Goal: Transaction & Acquisition: Purchase product/service

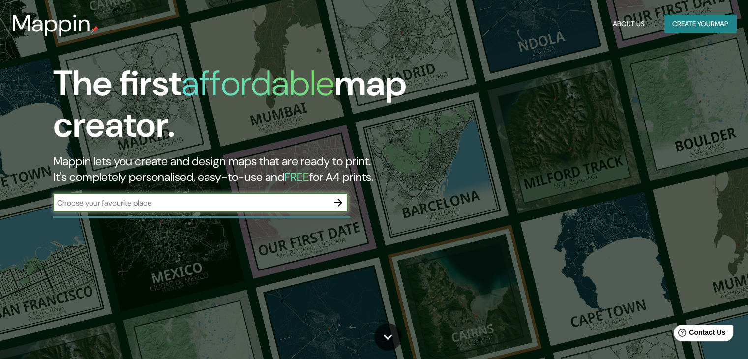
click at [305, 206] on input "text" at bounding box center [191, 202] width 276 height 11
type input "s"
type input "[GEOGRAPHIC_DATA]"
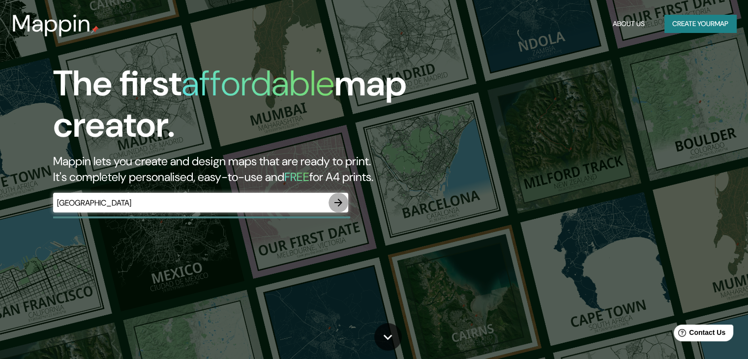
click at [337, 204] on icon "button" at bounding box center [339, 203] width 12 height 12
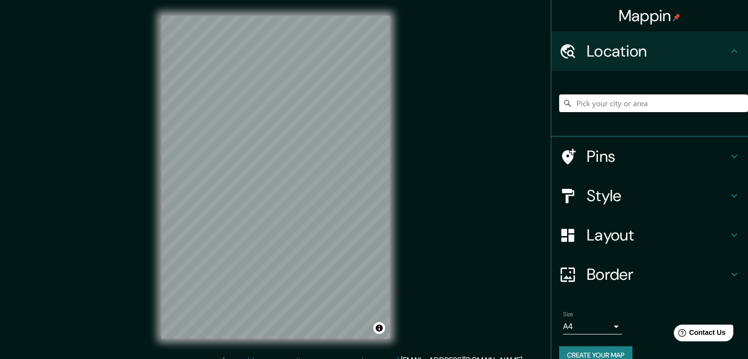
click at [634, 113] on div at bounding box center [653, 103] width 189 height 49
click at [643, 99] on input "Pick your city or area" at bounding box center [653, 103] width 189 height 18
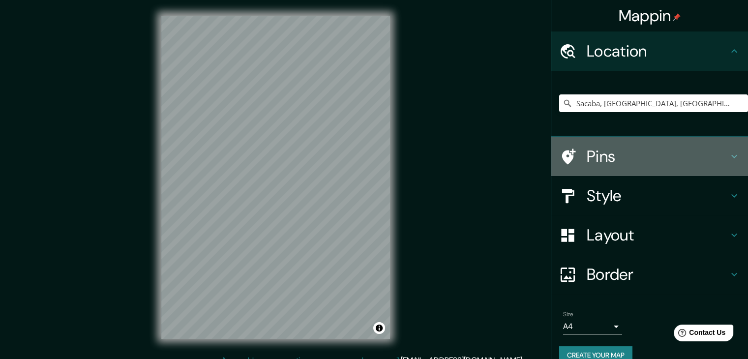
click at [614, 162] on h4 "Pins" at bounding box center [658, 157] width 142 height 20
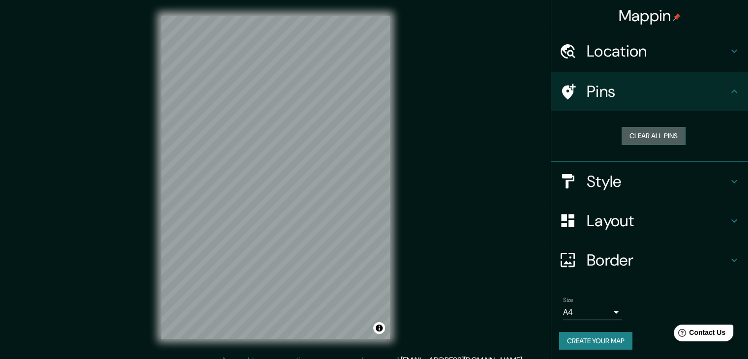
click at [660, 139] on button "Clear all pins" at bounding box center [654, 136] width 64 height 18
click at [705, 96] on h4 "Pins" at bounding box center [658, 92] width 142 height 20
click at [666, 177] on h4 "Style" at bounding box center [658, 182] width 142 height 20
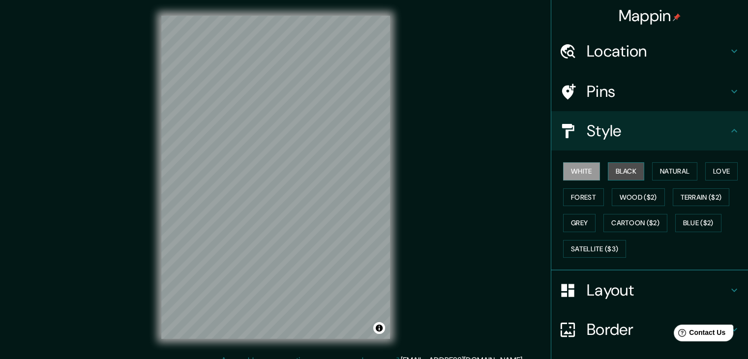
click at [619, 166] on button "Black" at bounding box center [626, 171] width 37 height 18
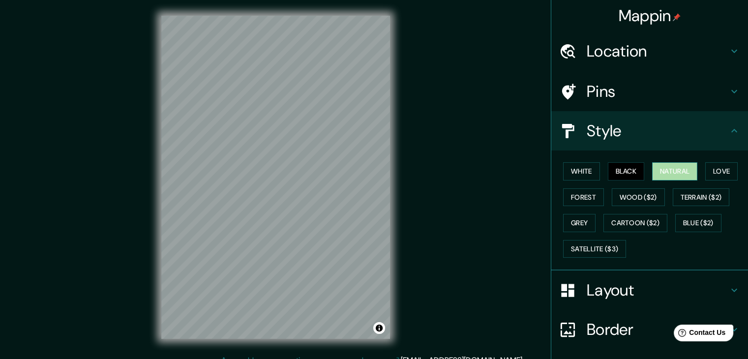
click at [663, 175] on button "Natural" at bounding box center [674, 171] width 45 height 18
click at [710, 176] on button "Love" at bounding box center [722, 171] width 32 height 18
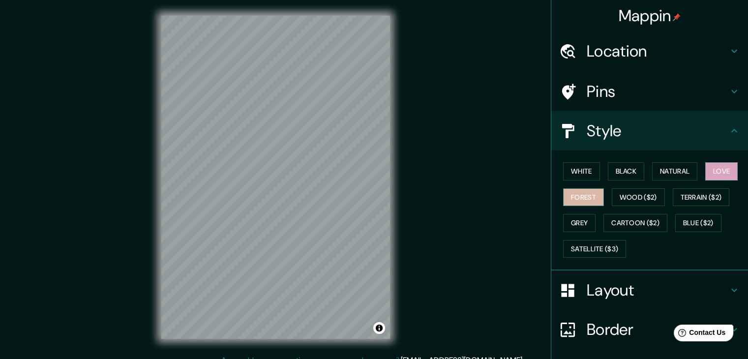
click at [572, 198] on button "Forest" at bounding box center [583, 197] width 41 height 18
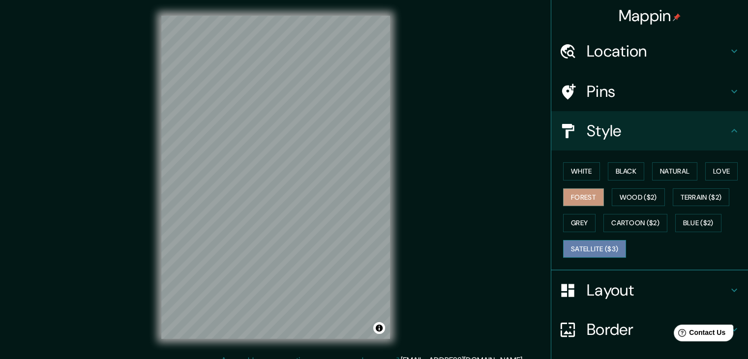
click at [615, 248] on button "Satellite ($3)" at bounding box center [594, 249] width 63 height 18
click at [618, 212] on div "White Black Natural Love Forest Wood ($2) Terrain ($2) Grey Cartoon ($2) Blue (…" at bounding box center [653, 209] width 189 height 103
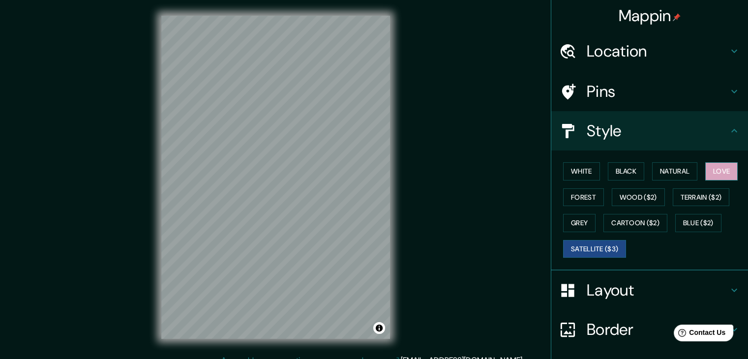
click at [706, 167] on button "Love" at bounding box center [722, 171] width 32 height 18
click at [585, 242] on button "Satellite ($3)" at bounding box center [594, 249] width 63 height 18
click at [709, 170] on button "Love" at bounding box center [722, 171] width 32 height 18
click at [575, 247] on button "Satellite ($3)" at bounding box center [594, 249] width 63 height 18
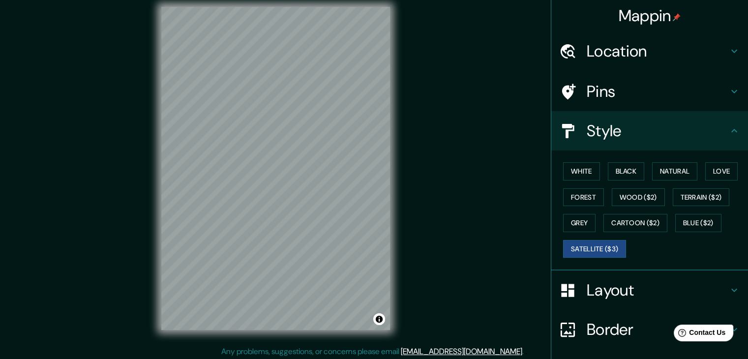
scroll to position [11, 0]
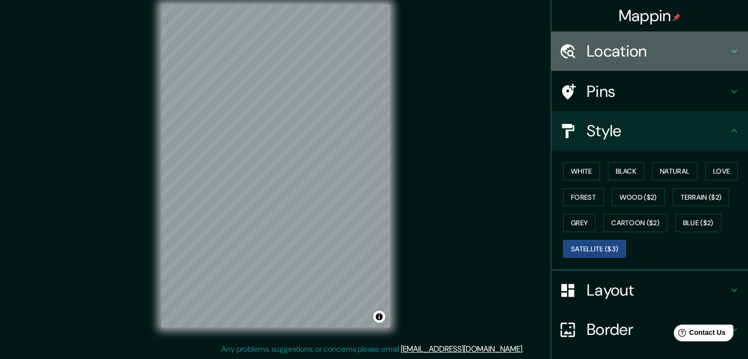
click at [615, 56] on h4 "Location" at bounding box center [658, 51] width 142 height 20
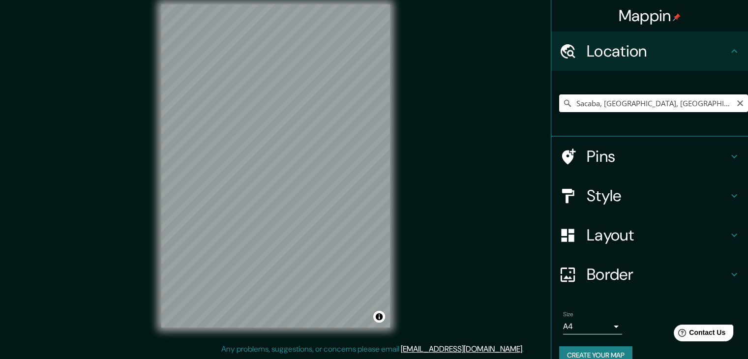
click at [685, 107] on input "Sacaba, [GEOGRAPHIC_DATA], [GEOGRAPHIC_DATA]" at bounding box center [653, 103] width 189 height 18
drag, startPoint x: 657, startPoint y: 52, endPoint x: 686, endPoint y: 82, distance: 41.8
click at [657, 52] on h4 "Location" at bounding box center [658, 51] width 142 height 20
click at [698, 106] on input "Sacaba, [GEOGRAPHIC_DATA], [GEOGRAPHIC_DATA]" at bounding box center [653, 103] width 189 height 18
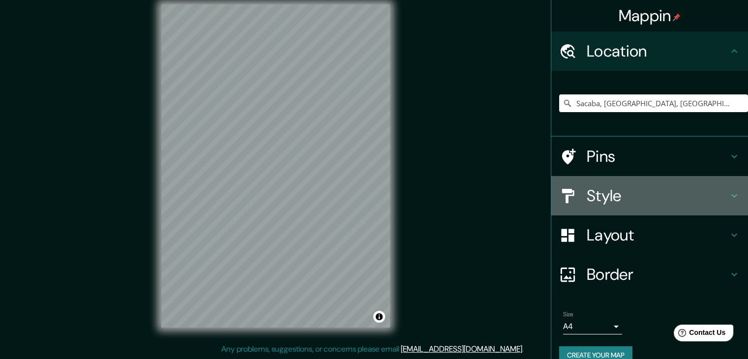
click at [604, 193] on h4 "Style" at bounding box center [658, 196] width 142 height 20
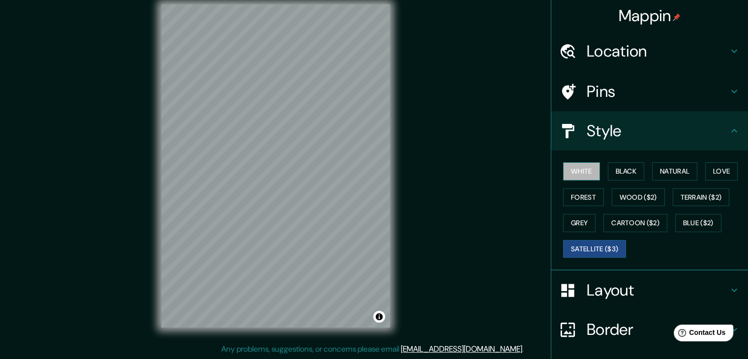
click at [563, 172] on button "White" at bounding box center [581, 171] width 37 height 18
click at [637, 280] on h4 "Layout" at bounding box center [658, 290] width 142 height 20
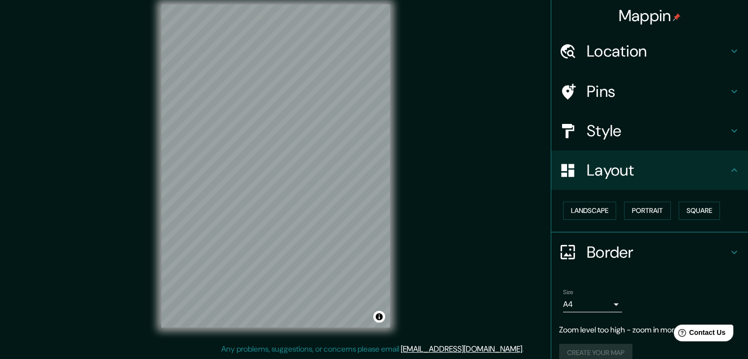
click at [718, 168] on h4 "Layout" at bounding box center [658, 170] width 142 height 20
click at [590, 210] on button "Landscape" at bounding box center [589, 211] width 53 height 18
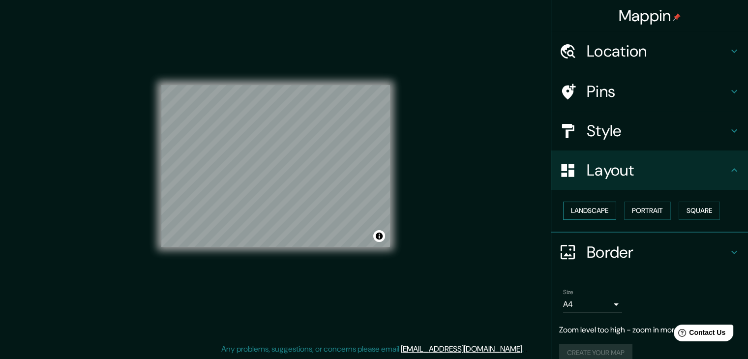
click at [590, 210] on button "Landscape" at bounding box center [589, 211] width 53 height 18
click at [648, 208] on button "Portrait" at bounding box center [647, 211] width 47 height 18
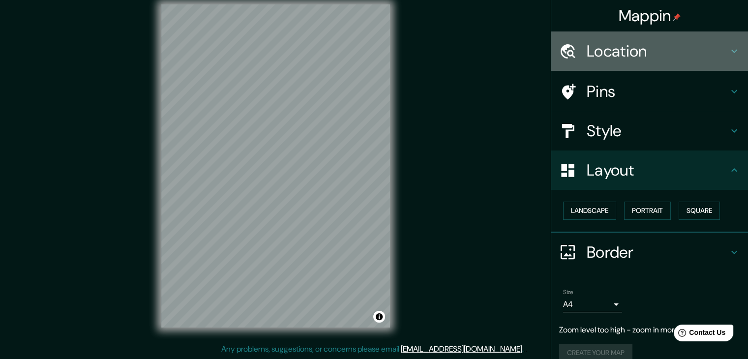
click at [644, 54] on h4 "Location" at bounding box center [658, 51] width 142 height 20
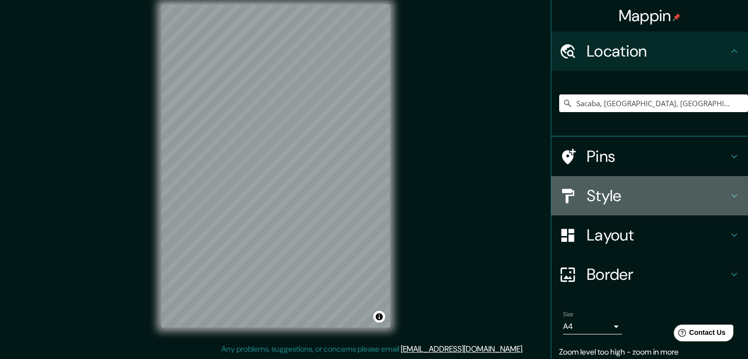
click at [640, 197] on h4 "Style" at bounding box center [658, 196] width 142 height 20
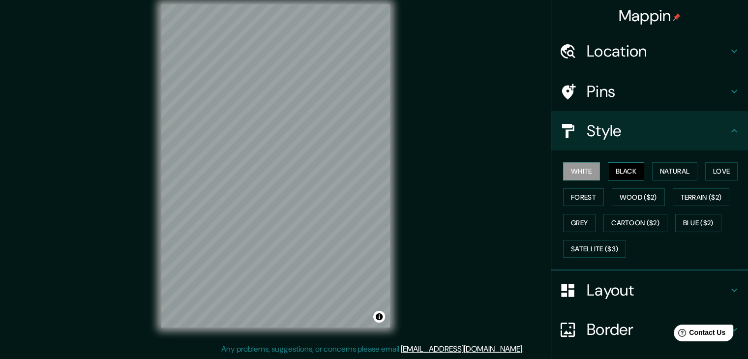
click at [628, 177] on button "Black" at bounding box center [626, 171] width 37 height 18
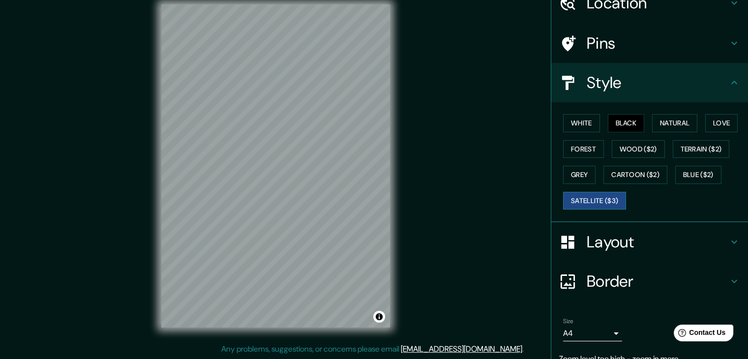
scroll to position [49, 0]
click at [594, 195] on button "Satellite ($3)" at bounding box center [594, 200] width 63 height 18
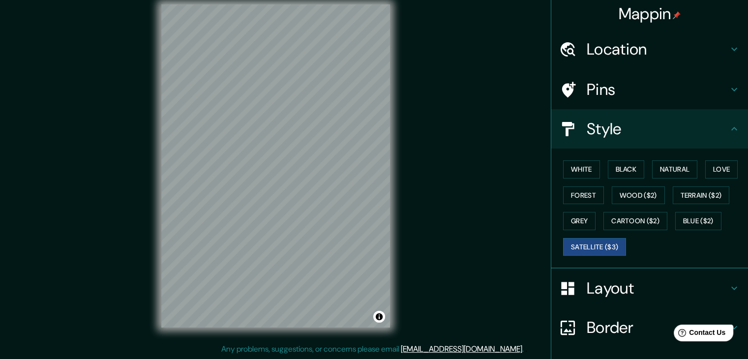
scroll to position [0, 0]
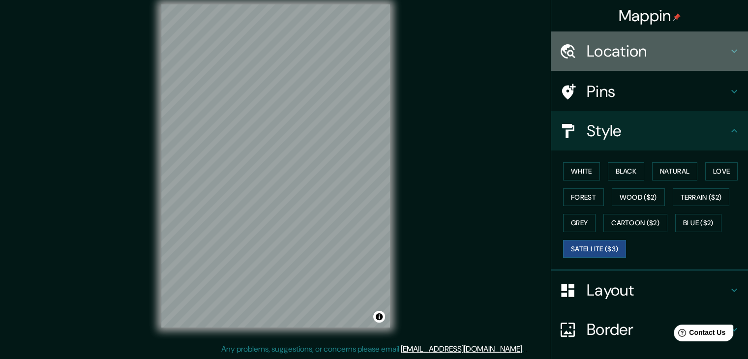
click at [595, 57] on h4 "Location" at bounding box center [658, 51] width 142 height 20
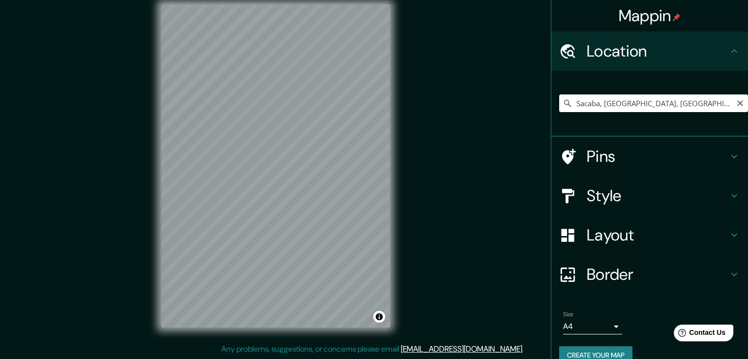
click at [674, 100] on input "Sacaba, [GEOGRAPHIC_DATA], [GEOGRAPHIC_DATA]" at bounding box center [653, 103] width 189 height 18
click at [685, 107] on input "Sacaba, [GEOGRAPHIC_DATA], [GEOGRAPHIC_DATA]" at bounding box center [653, 103] width 189 height 18
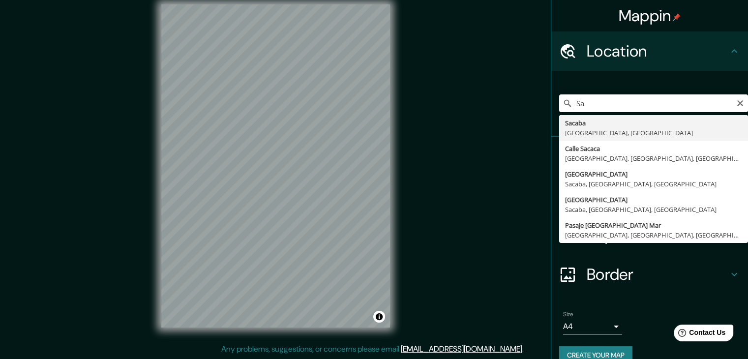
type input "S"
type input "Sacaba, [GEOGRAPHIC_DATA], [GEOGRAPHIC_DATA]"
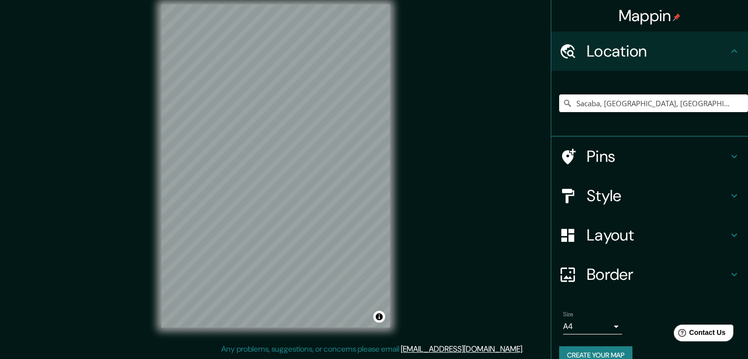
click at [729, 198] on icon at bounding box center [735, 196] width 12 height 12
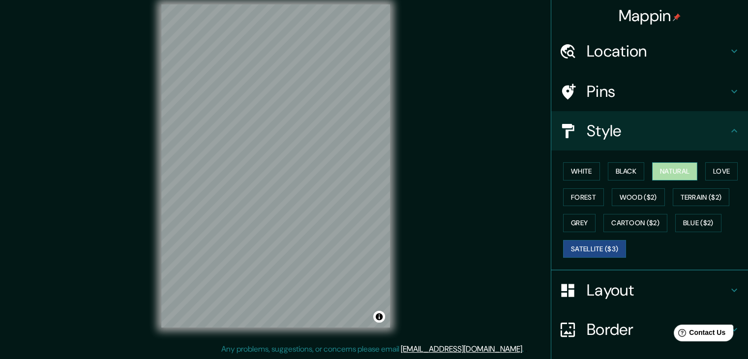
click at [676, 176] on button "Natural" at bounding box center [674, 171] width 45 height 18
click at [659, 93] on h4 "Pins" at bounding box center [658, 92] width 142 height 20
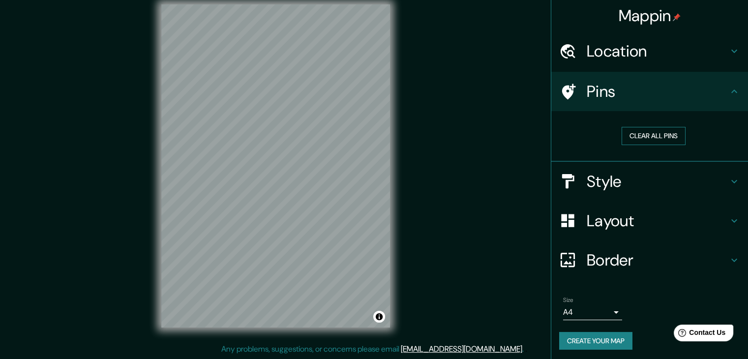
click at [654, 132] on button "Clear all pins" at bounding box center [654, 136] width 64 height 18
click at [729, 181] on icon at bounding box center [735, 182] width 12 height 12
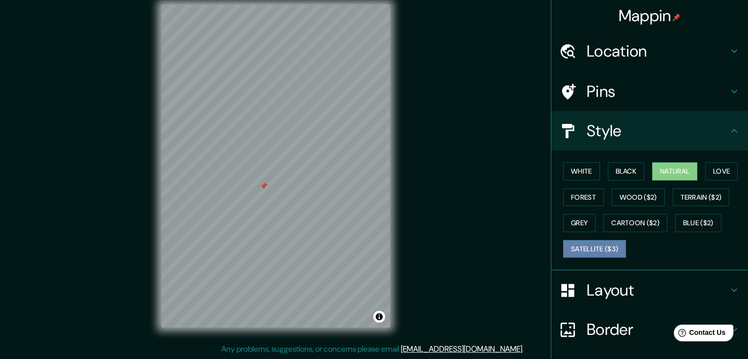
click at [590, 247] on button "Satellite ($3)" at bounding box center [594, 249] width 63 height 18
click at [671, 166] on button "Natural" at bounding box center [674, 171] width 45 height 18
click at [596, 292] on h4 "Layout" at bounding box center [658, 290] width 142 height 20
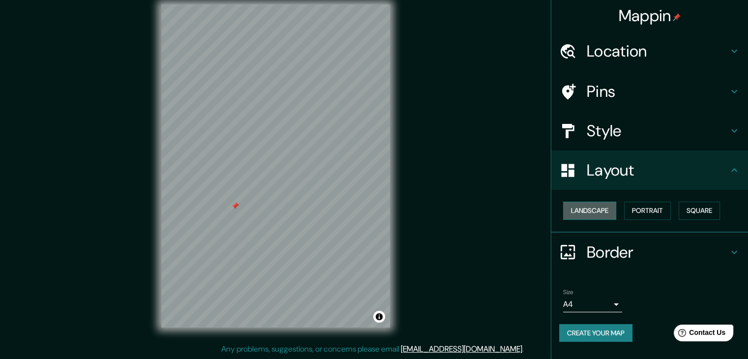
click at [587, 213] on button "Landscape" at bounding box center [589, 211] width 53 height 18
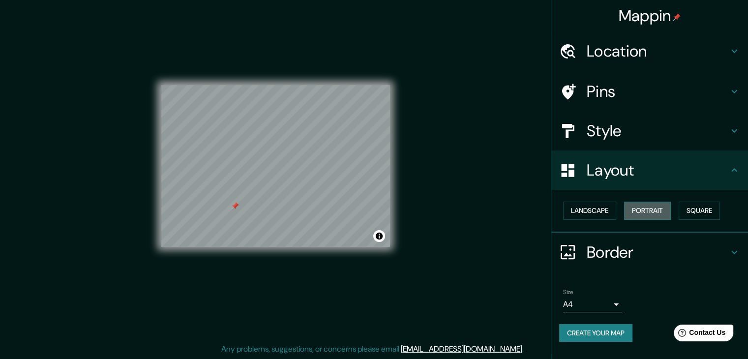
click at [633, 210] on button "Portrait" at bounding box center [647, 211] width 47 height 18
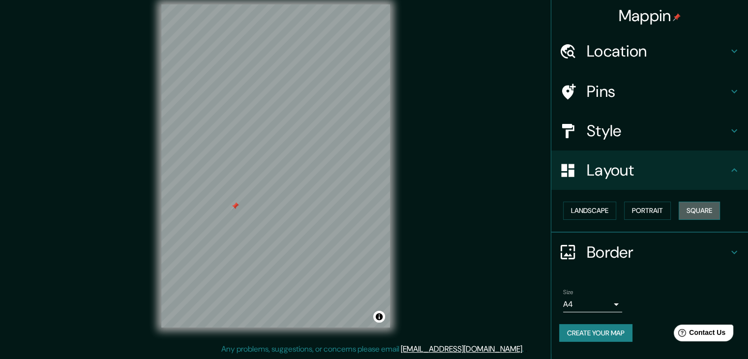
click at [687, 214] on button "Square" at bounding box center [699, 211] width 41 height 18
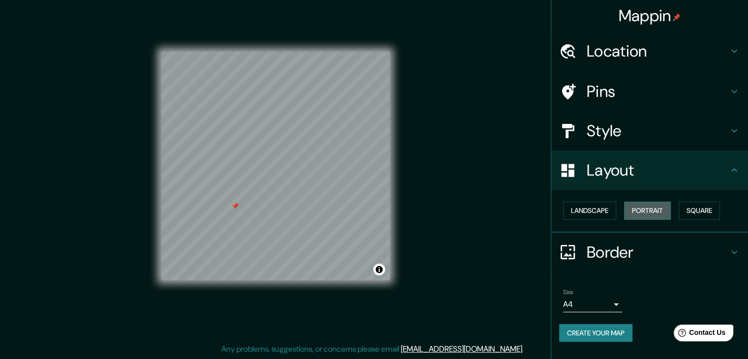
click at [657, 207] on button "Portrait" at bounding box center [647, 211] width 47 height 18
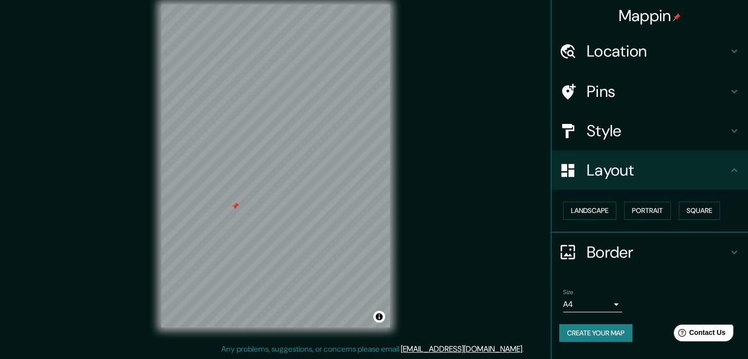
click at [606, 247] on h4 "Border" at bounding box center [658, 253] width 142 height 20
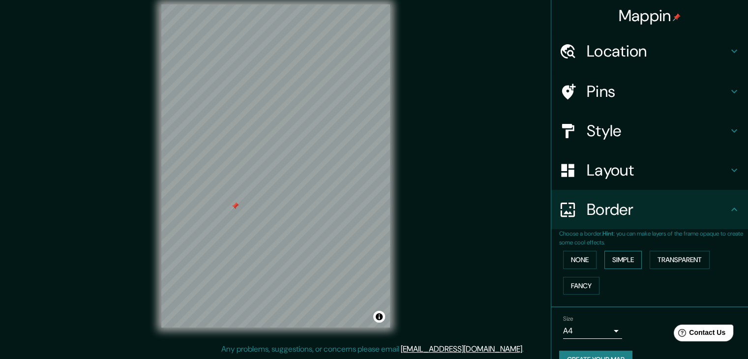
click at [609, 263] on button "Simple" at bounding box center [623, 260] width 37 height 18
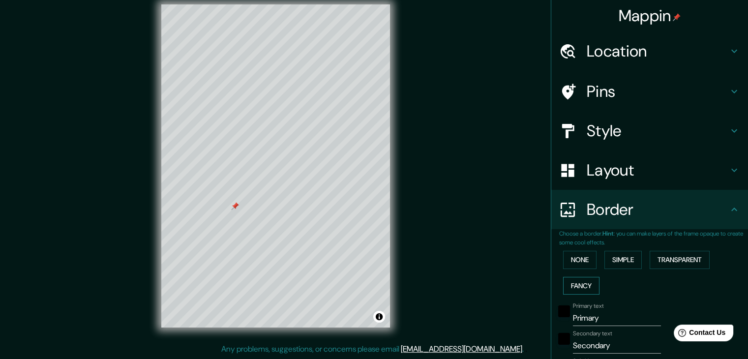
click at [576, 284] on button "Fancy" at bounding box center [581, 286] width 36 height 18
click at [651, 256] on button "Transparent" at bounding box center [680, 260] width 60 height 18
click at [617, 259] on button "Simple" at bounding box center [623, 260] width 37 height 18
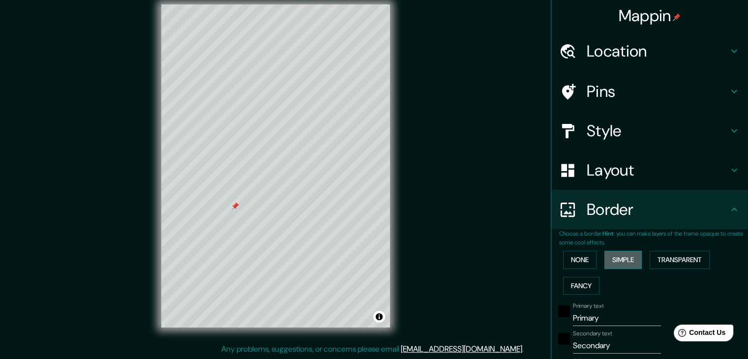
type input "37"
click at [577, 256] on button "None" at bounding box center [579, 260] width 33 height 18
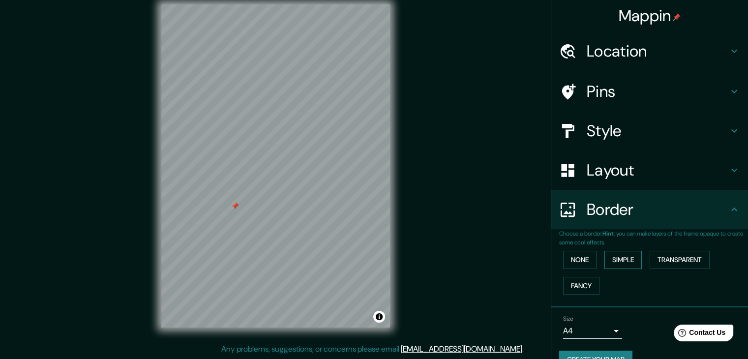
click at [605, 259] on button "Simple" at bounding box center [623, 260] width 37 height 18
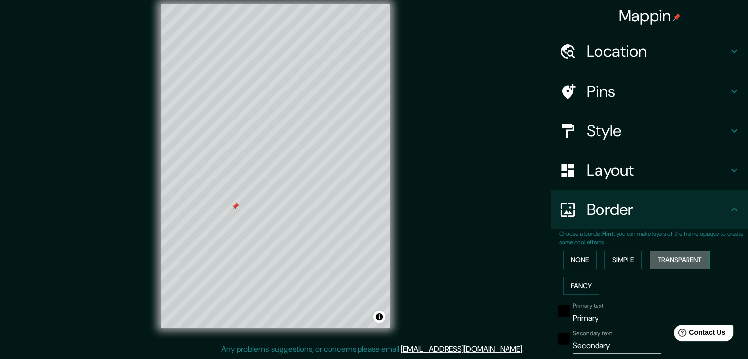
click at [661, 268] on button "Transparent" at bounding box center [680, 260] width 60 height 18
click at [305, 275] on div at bounding box center [309, 272] width 8 height 8
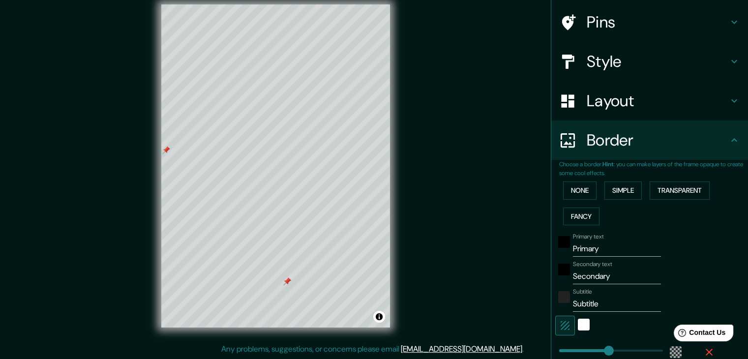
scroll to position [98, 0]
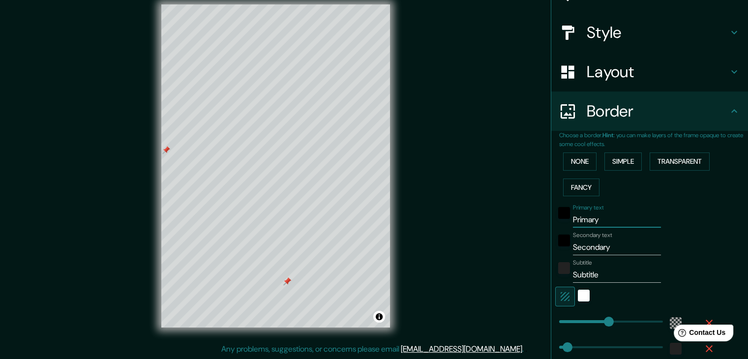
drag, startPoint x: 612, startPoint y: 221, endPoint x: 518, endPoint y: 230, distance: 94.4
click at [540, 222] on div "Mappin Location [GEOGRAPHIC_DATA], [GEOGRAPHIC_DATA], [GEOGRAPHIC_DATA] Pins St…" at bounding box center [374, 174] width 748 height 371
click at [578, 292] on div "white" at bounding box center [584, 296] width 12 height 12
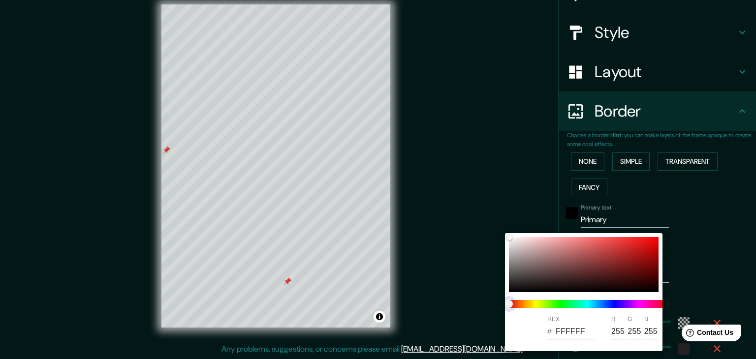
type input "223"
type input "37"
drag, startPoint x: 534, startPoint y: 302, endPoint x: 549, endPoint y: 309, distance: 17.2
click at [563, 308] on div at bounding box center [587, 304] width 165 height 16
type input "223"
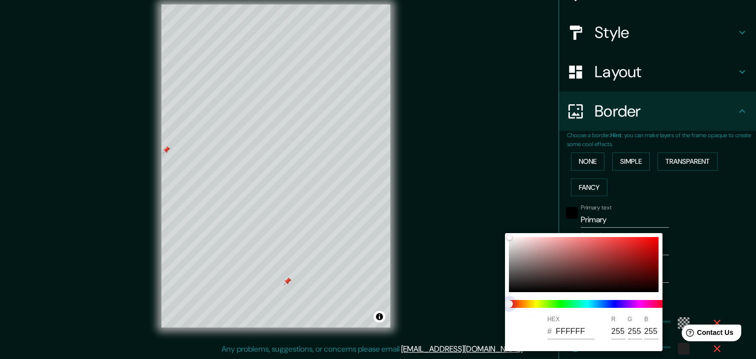
type input "37"
type input "223"
type input "37"
type input "223"
type input "37"
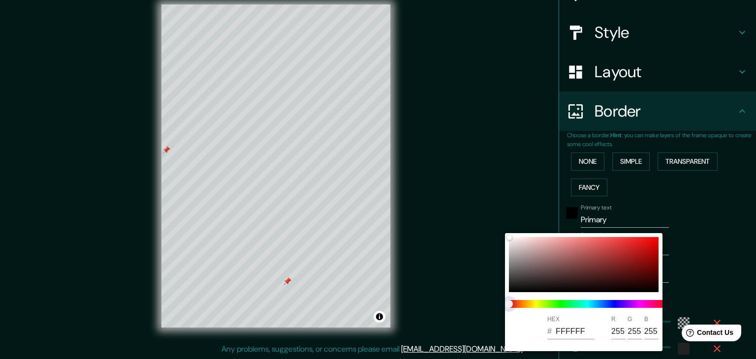
drag, startPoint x: 509, startPoint y: 307, endPoint x: 545, endPoint y: 304, distance: 35.5
click at [545, 304] on span at bounding box center [587, 304] width 157 height 8
type input "223"
type input "37"
drag, startPoint x: 559, startPoint y: 307, endPoint x: 592, endPoint y: 316, distance: 34.3
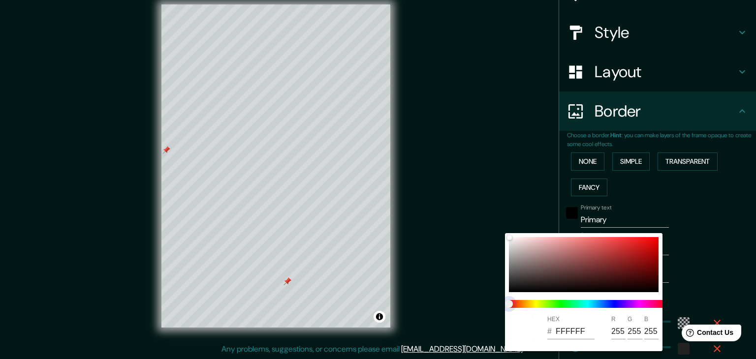
click at [572, 315] on div "HEX # FFFFFF R 255 G 255 B 255" at bounding box center [583, 292] width 157 height 118
type input "223"
type input "37"
type input "223"
type input "37"
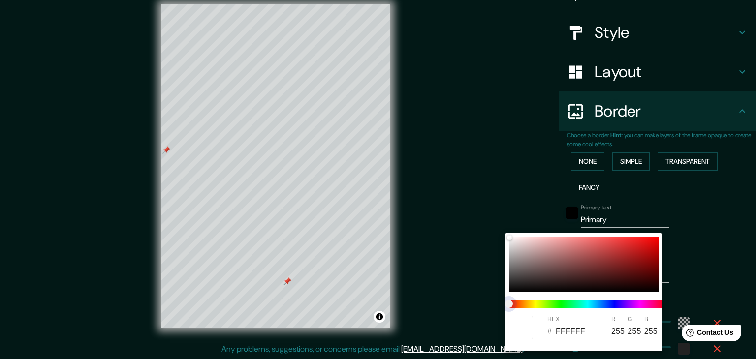
click at [620, 304] on span at bounding box center [587, 304] width 157 height 8
type input "223"
type input "37"
drag, startPoint x: 620, startPoint y: 304, endPoint x: 627, endPoint y: 306, distance: 7.8
click at [620, 304] on span at bounding box center [587, 304] width 157 height 8
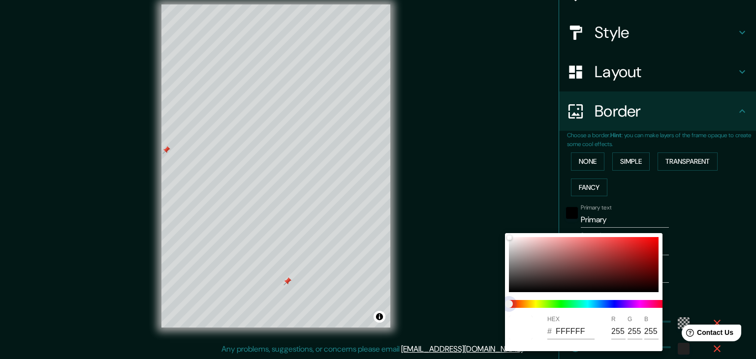
type input "223"
type input "37"
type input "223"
type input "37"
click at [627, 306] on span at bounding box center [587, 304] width 157 height 8
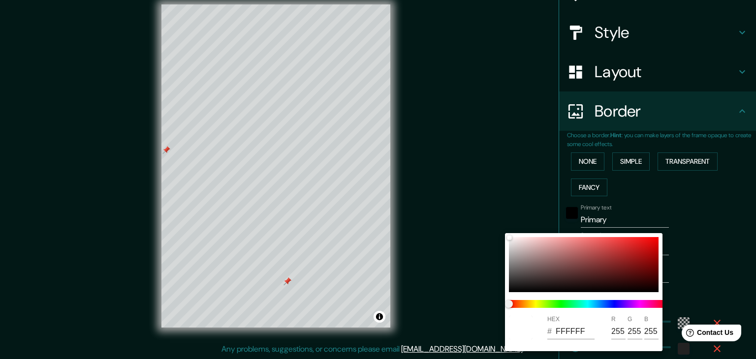
click at [677, 276] on div at bounding box center [378, 179] width 756 height 359
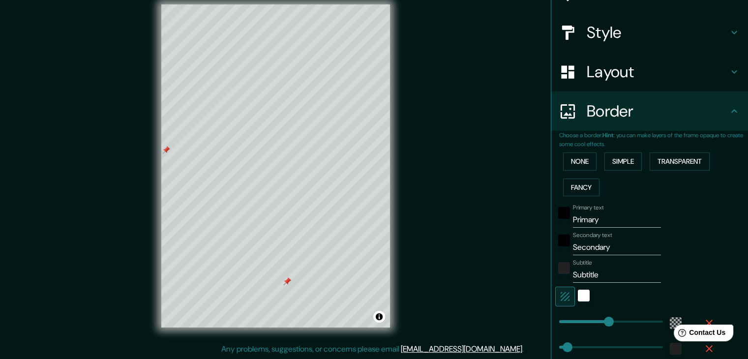
click at [583, 297] on div at bounding box center [584, 297] width 18 height 20
click at [578, 298] on div "white" at bounding box center [584, 296] width 12 height 12
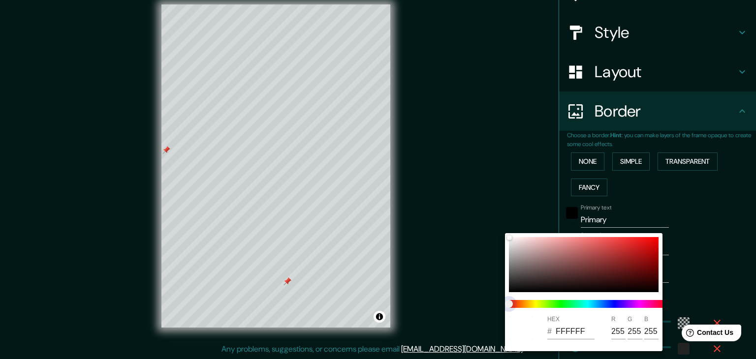
type input "223"
type input "37"
click at [572, 304] on span at bounding box center [587, 304] width 157 height 8
click at [590, 262] on div at bounding box center [584, 264] width 150 height 55
type input "223"
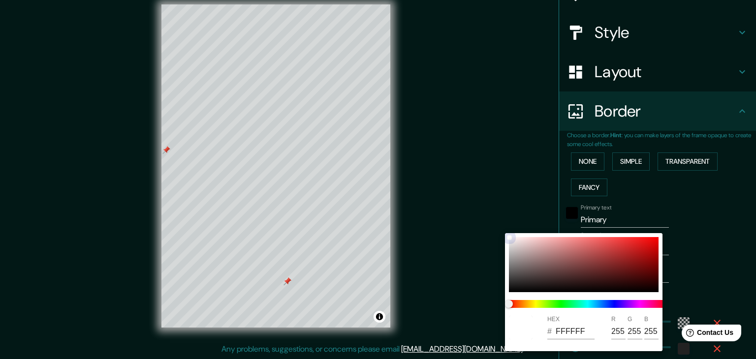
type input "37"
type input "8D4040"
type input "141"
type input "64"
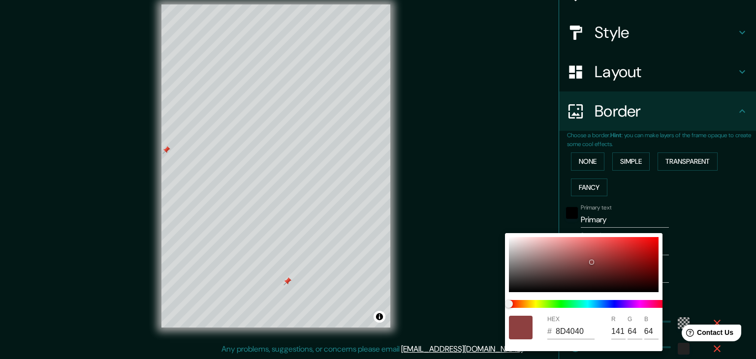
drag, startPoint x: 598, startPoint y: 298, endPoint x: 615, endPoint y: 302, distance: 17.1
click at [600, 300] on div at bounding box center [587, 304] width 165 height 16
click at [615, 302] on span at bounding box center [587, 304] width 157 height 8
type input "223"
type input "37"
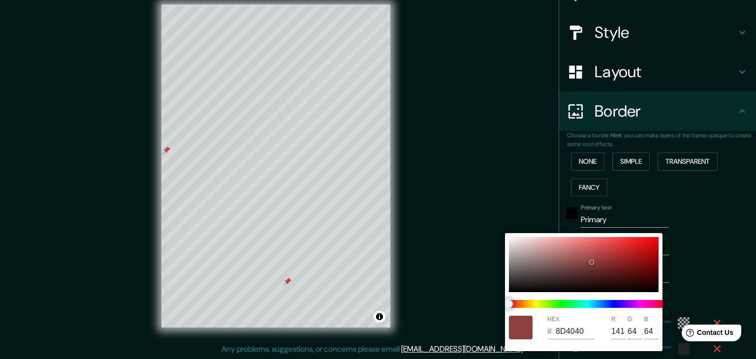
type input "433F8C"
type input "67"
type input "63"
type input "140"
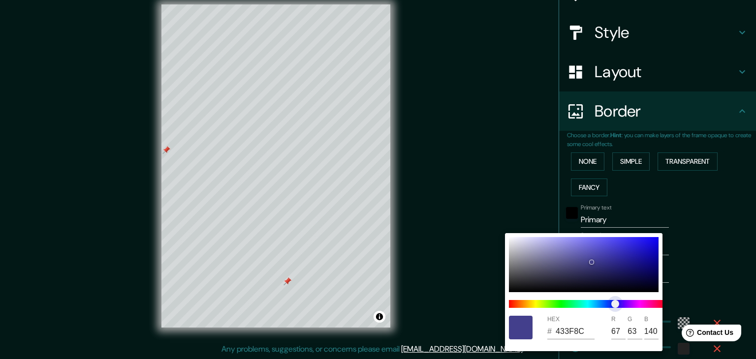
type input "223"
type input "37"
type input "4B3F8C"
type input "75"
click at [618, 303] on span "color slider" at bounding box center [615, 304] width 8 height 8
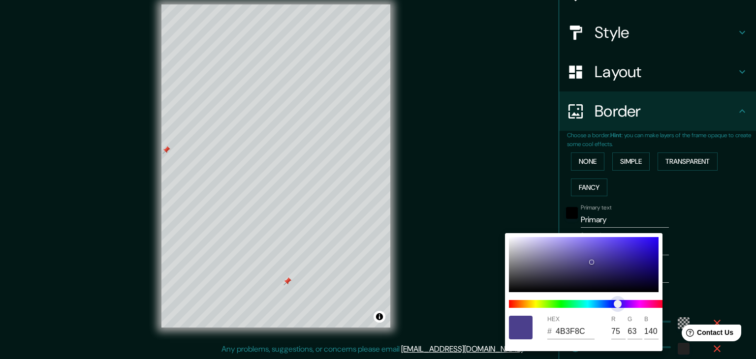
type input "223"
type input "37"
type input "593F8C"
type input "89"
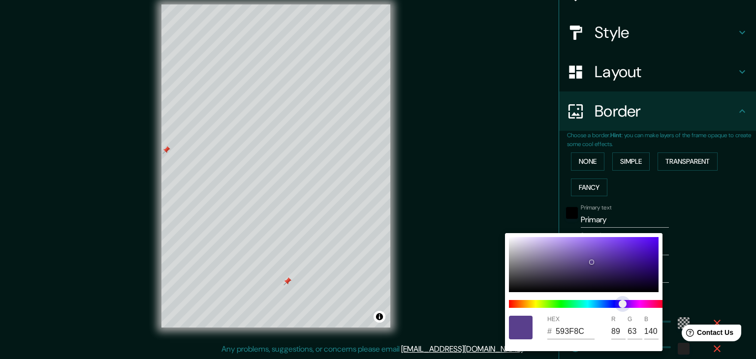
type input "223"
type input "37"
type input "793F8C"
type input "121"
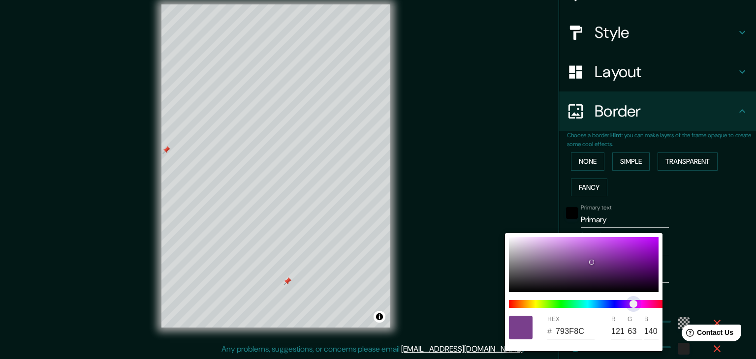
type input "223"
type input "37"
type input "8C3F8A"
type input "140"
type input "138"
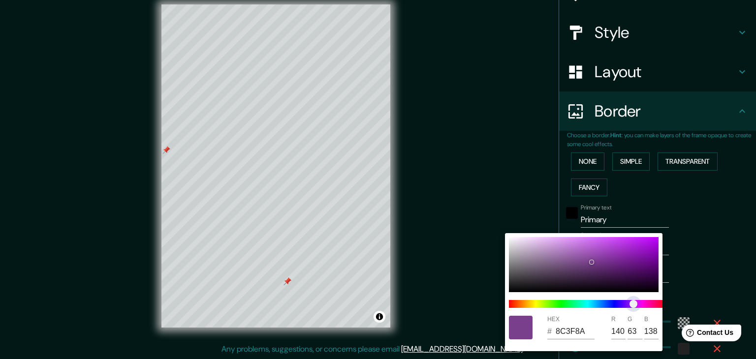
type input "223"
type input "37"
type input "8C3F83"
type input "131"
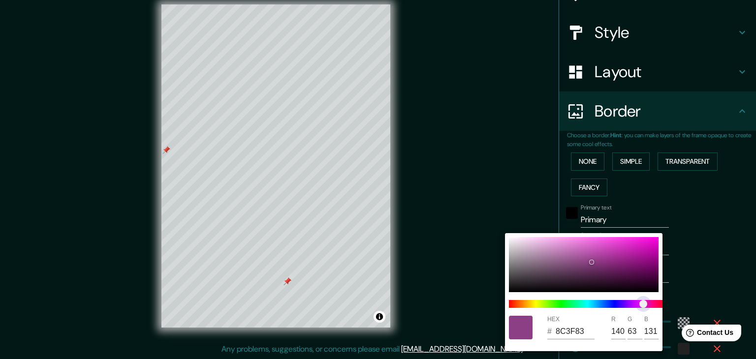
type input "223"
type input "37"
type input "8C3F7E"
type input "126"
type input "223"
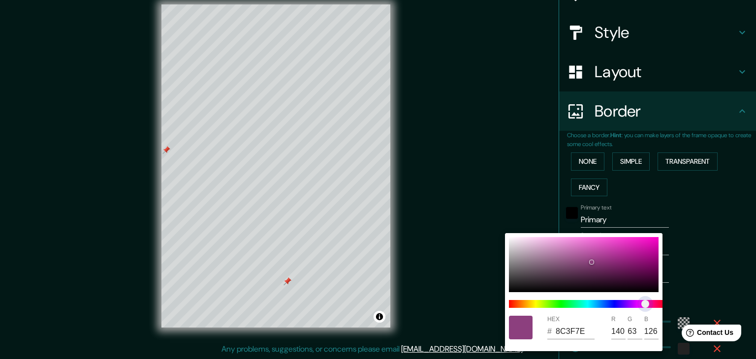
type input "37"
type input "8C3F7D"
type input "125"
type input "223"
type input "37"
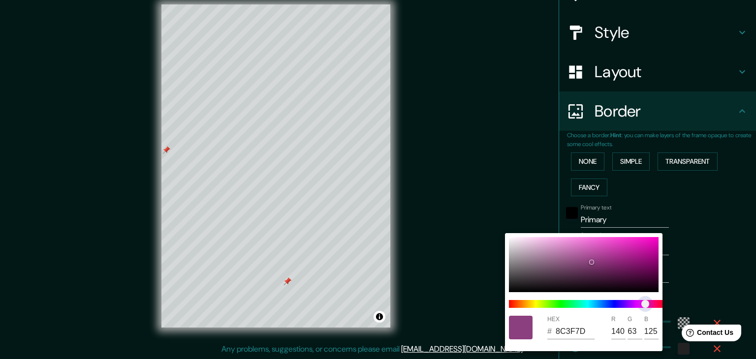
type input "8C3F7C"
type input "124"
type input "223"
type input "37"
type input "8C3F79"
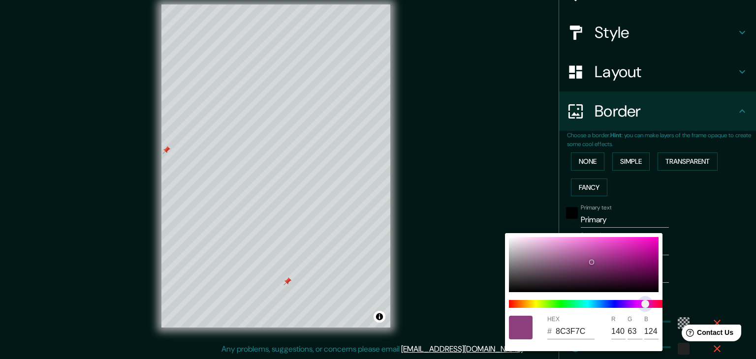
type input "121"
type input "223"
type input "37"
type input "8C3F76"
type input "118"
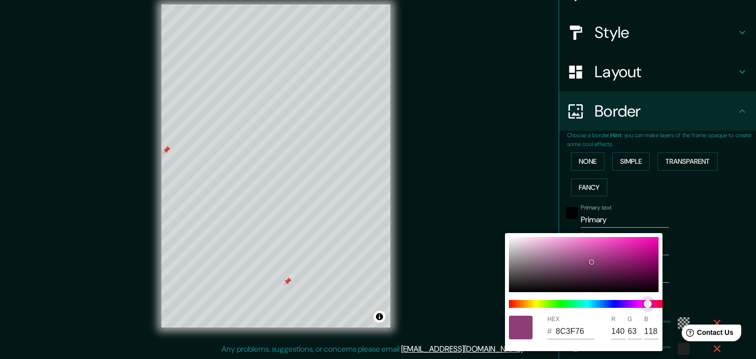
drag, startPoint x: 622, startPoint y: 302, endPoint x: 648, endPoint y: 300, distance: 25.2
click at [648, 300] on span "color slider" at bounding box center [648, 304] width 8 height 8
type input "223"
type input "37"
type input "E46CC2"
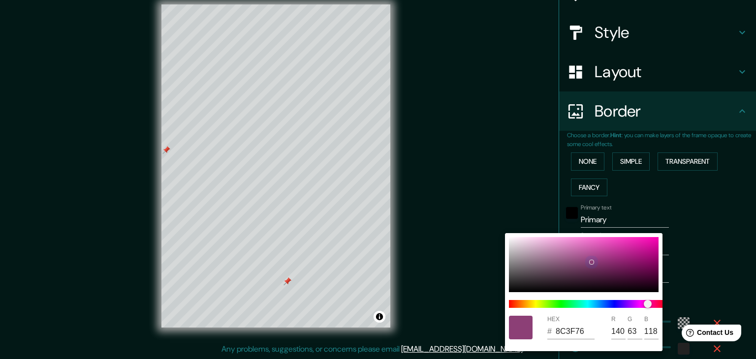
type input "228"
type input "108"
type input "194"
type input "223"
type input "37"
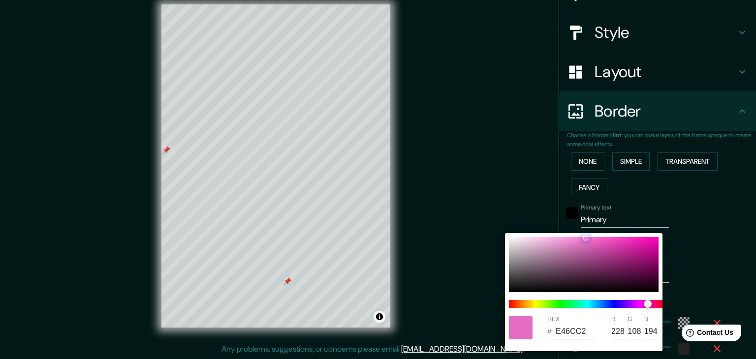
type input "FD7CD9"
type input "253"
type input "124"
type input "217"
type input "223"
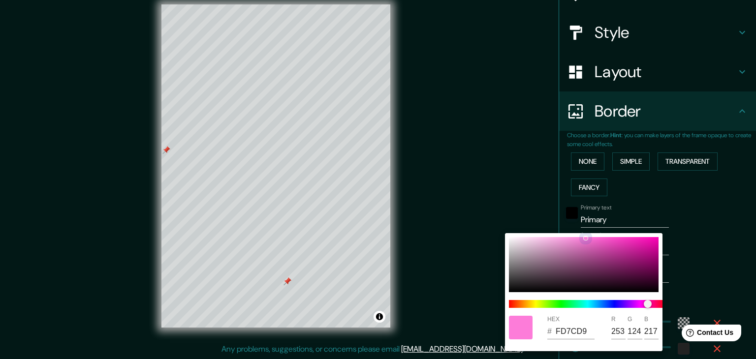
type input "37"
type input "F6C4E8"
type input "246"
type input "196"
type input "232"
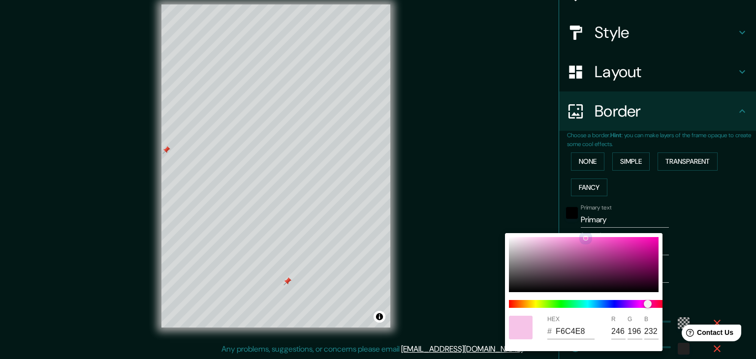
type input "223"
type input "37"
type input "E4BAD8"
type input "228"
type input "186"
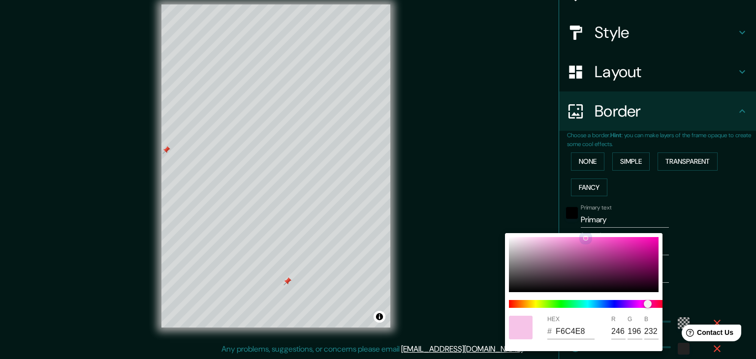
type input "216"
type input "223"
type input "37"
type input "E4B6D7"
type input "182"
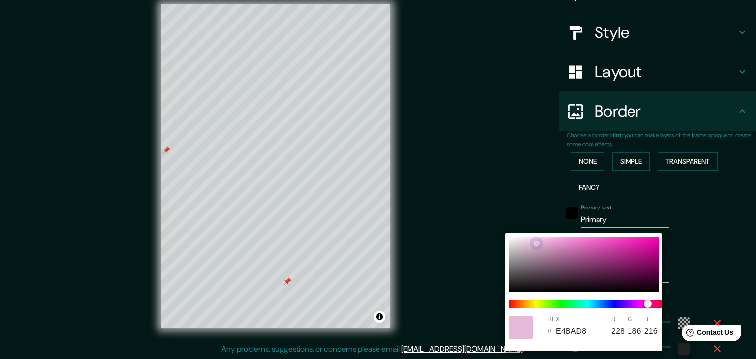
type input "215"
type input "223"
type input "37"
type input "E4B7D7"
type input "183"
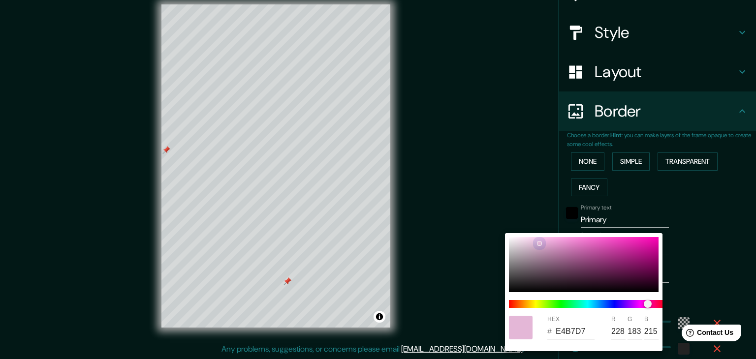
type input "223"
type input "37"
type input "E4BED8"
type input "190"
type input "216"
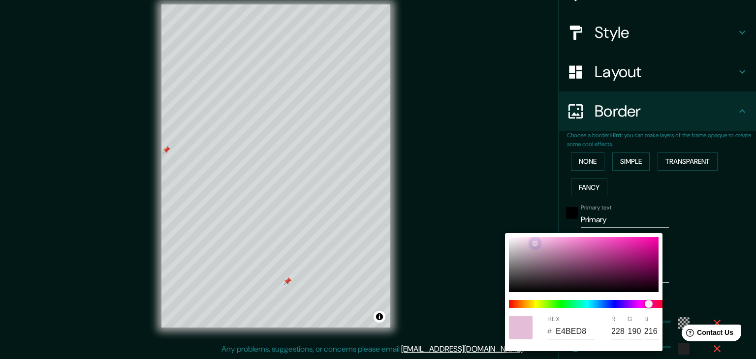
type input "223"
type input "37"
type input "223"
type input "37"
type input "E4BFD8"
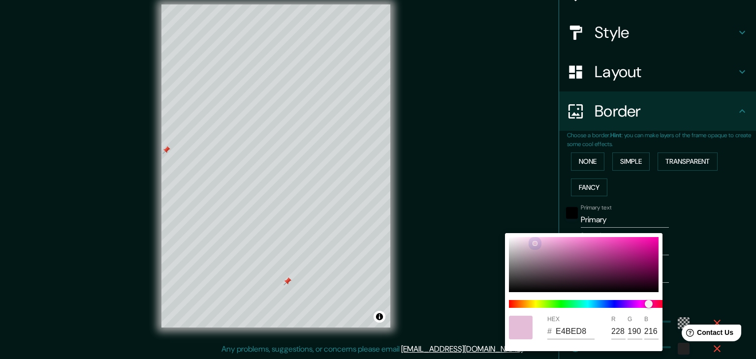
type input "191"
drag, startPoint x: 588, startPoint y: 262, endPoint x: 533, endPoint y: 243, distance: 58.8
click at [533, 243] on div at bounding box center [532, 243] width 5 height 5
type input "223"
type input "37"
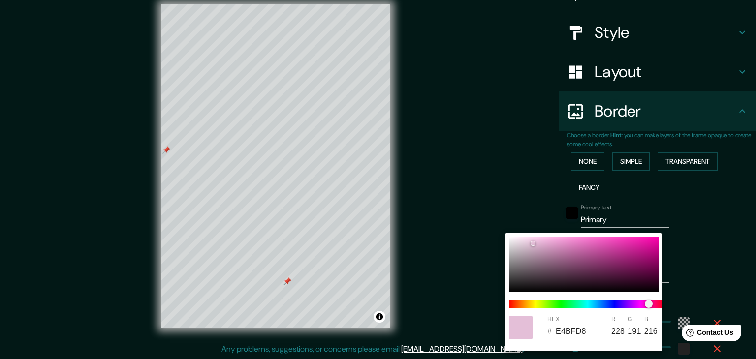
click at [465, 221] on div at bounding box center [378, 179] width 756 height 359
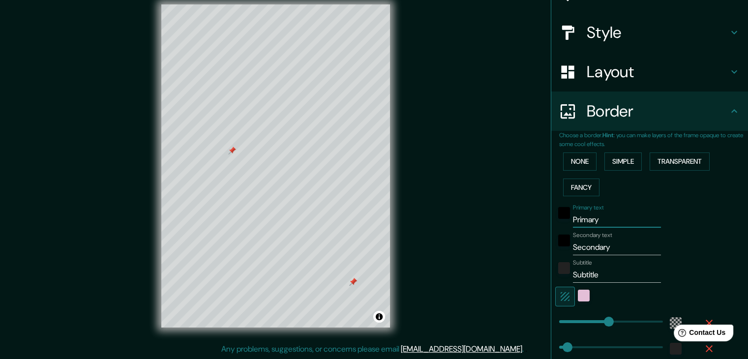
drag, startPoint x: 611, startPoint y: 219, endPoint x: 565, endPoint y: 219, distance: 45.8
click at [565, 219] on div "Primary text Primary" at bounding box center [636, 216] width 161 height 24
type input "223"
type input "37"
type input "s"
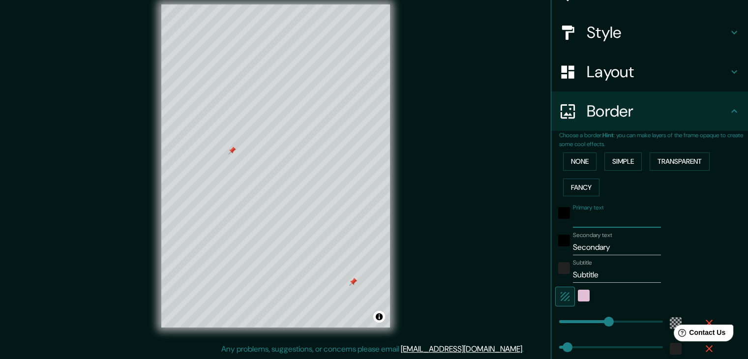
type input "223"
type input "37"
type input "sa"
type input "223"
type input "37"
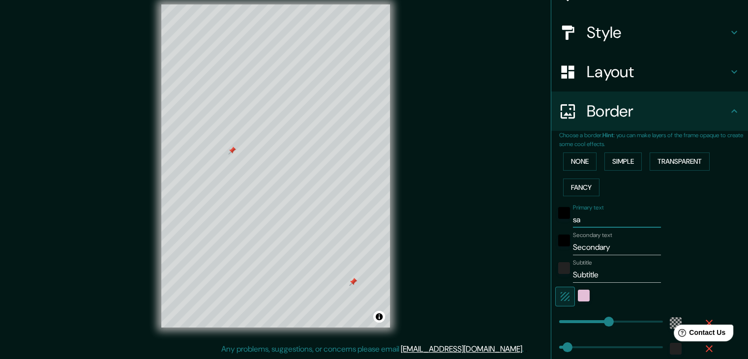
type input "sac"
type input "223"
type input "37"
type input "saca"
type input "223"
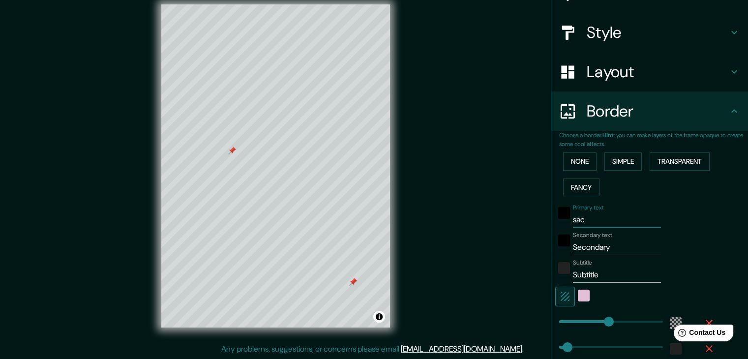
type input "37"
type input "sacab"
type input "223"
type input "37"
type input "sacaba"
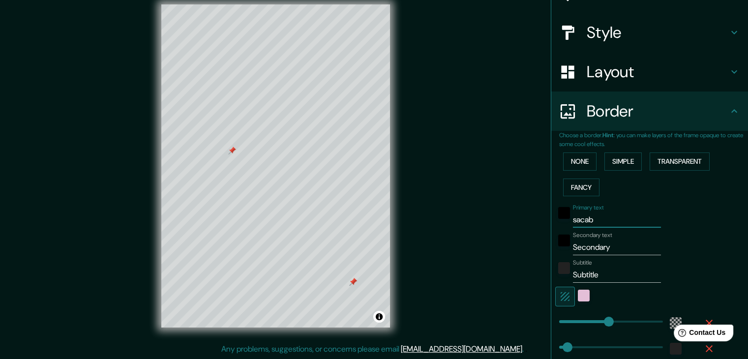
type input "223"
type input "37"
type input "sacab"
type input "223"
type input "37"
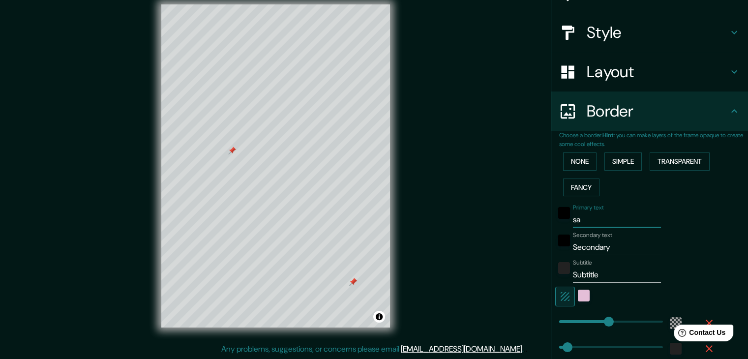
type input "s"
type input "223"
type input "37"
drag, startPoint x: 615, startPoint y: 250, endPoint x: 558, endPoint y: 247, distance: 56.7
click at [558, 247] on div "Secondary text Secondary" at bounding box center [636, 244] width 161 height 24
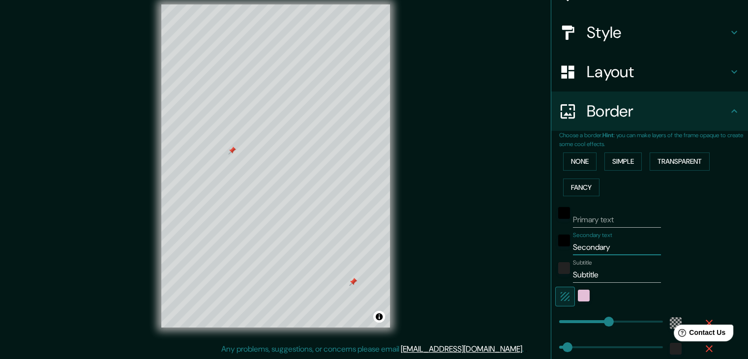
type input "223"
type input "37"
type input "s"
type input "223"
type input "37"
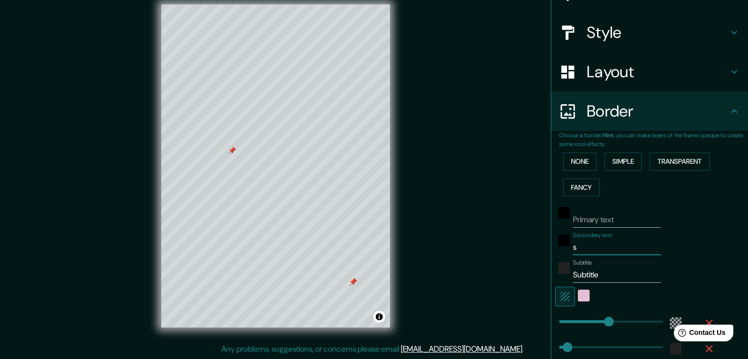
type input "sa"
type input "223"
type input "37"
type input "sac"
type input "223"
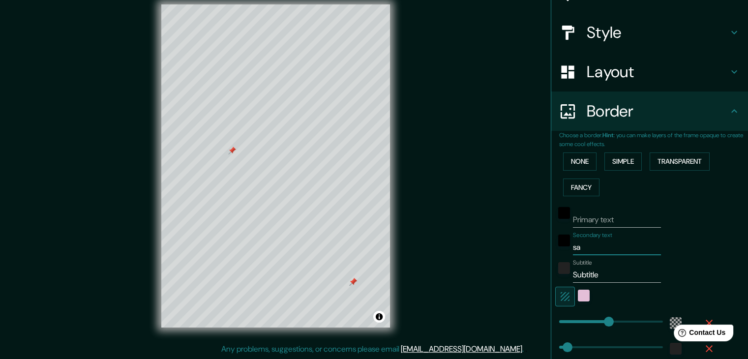
type input "37"
type input "sacb"
type input "223"
type input "37"
type input "sacba"
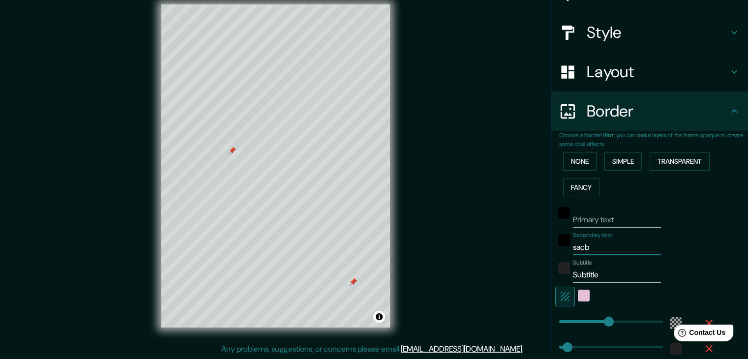
type input "223"
type input "37"
type input "sacb"
type input "223"
type input "37"
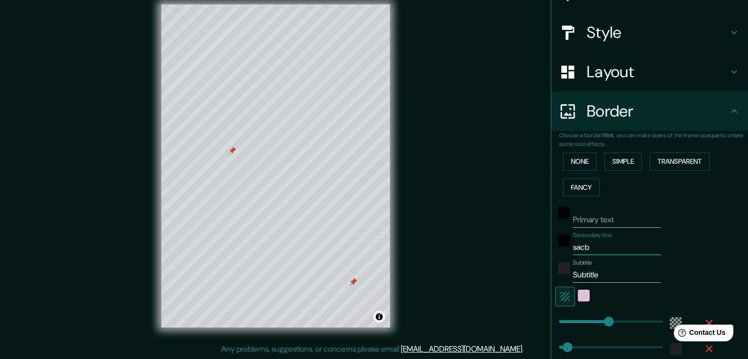
type input "sac"
type input "223"
type input "37"
type input "saca"
type input "223"
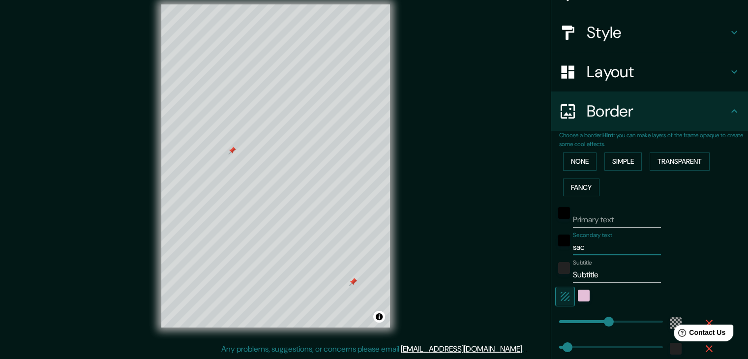
type input "37"
type input "sacab"
type input "223"
type input "37"
type input "sacaba"
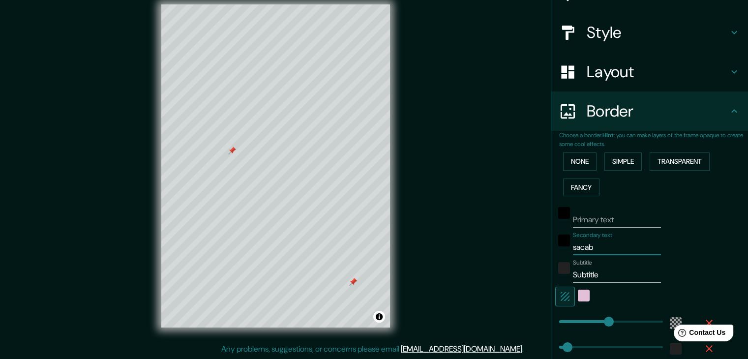
type input "223"
type input "37"
type input "sacaba"
drag, startPoint x: 602, startPoint y: 278, endPoint x: 546, endPoint y: 282, distance: 56.2
click at [552, 282] on div "Choose a border. Hint : you can make layers of the frame opaque to create some …" at bounding box center [650, 260] width 197 height 258
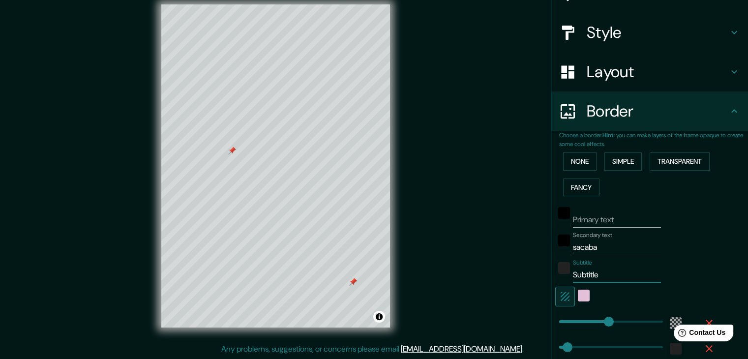
type input "223"
type input "37"
type input "p"
type input "223"
type input "37"
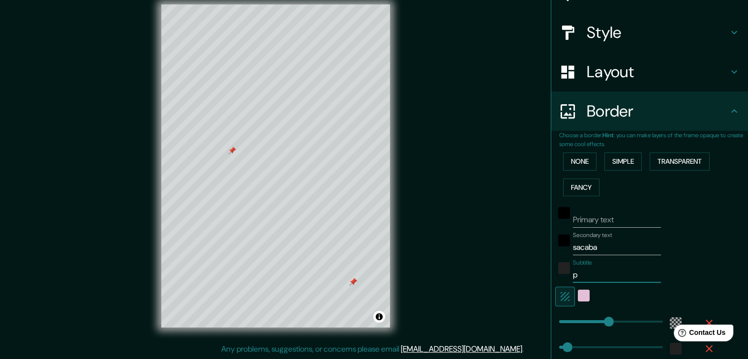
type input "pr"
type input "223"
type input "37"
type input "pre"
type input "223"
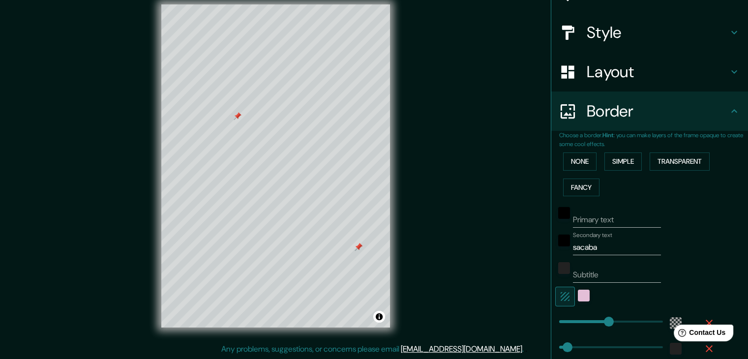
click at [362, 249] on div at bounding box center [359, 247] width 8 height 8
click at [357, 248] on div at bounding box center [359, 247] width 8 height 8
click at [586, 160] on button "None" at bounding box center [579, 162] width 33 height 18
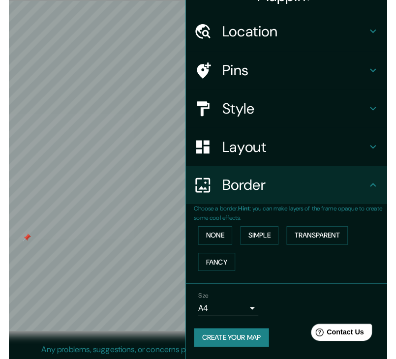
scroll to position [18, 0]
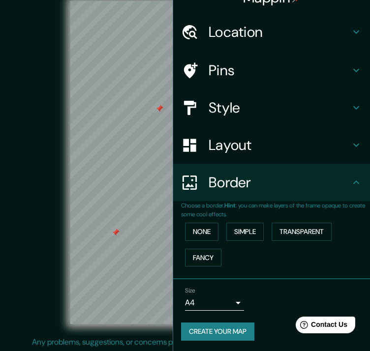
click at [158, 113] on div at bounding box center [159, 109] width 8 height 8
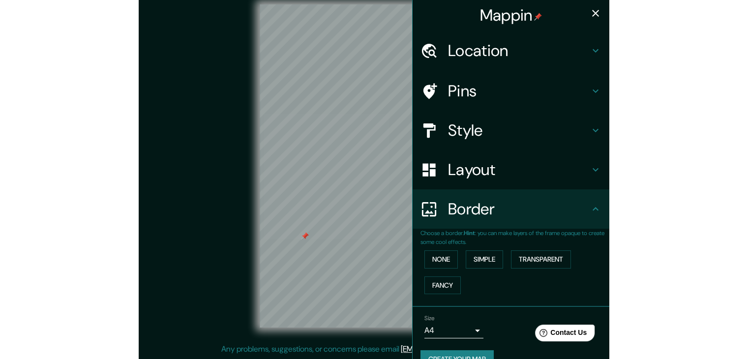
scroll to position [0, 0]
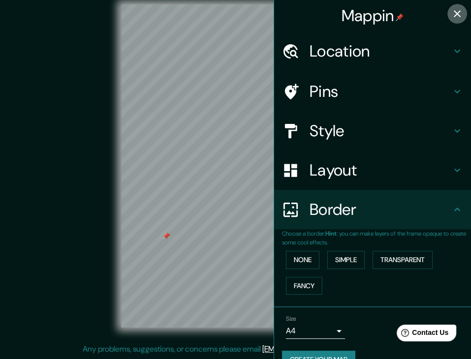
click at [451, 18] on icon "button" at bounding box center [457, 14] width 12 height 12
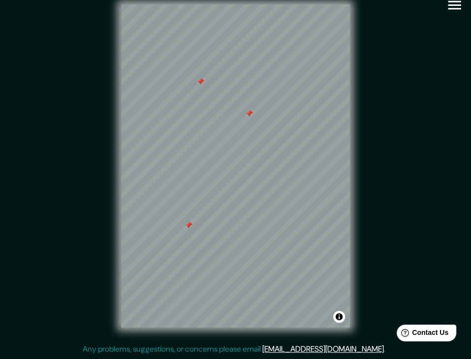
drag, startPoint x: 112, startPoint y: 133, endPoint x: 51, endPoint y: 119, distance: 62.3
click at [392, 172] on div "© Mapbox © OpenStreetMap Improve this map" at bounding box center [236, 165] width 424 height 323
click at [254, 41] on div at bounding box center [255, 40] width 8 height 8
click at [252, 36] on div at bounding box center [251, 40] width 8 height 8
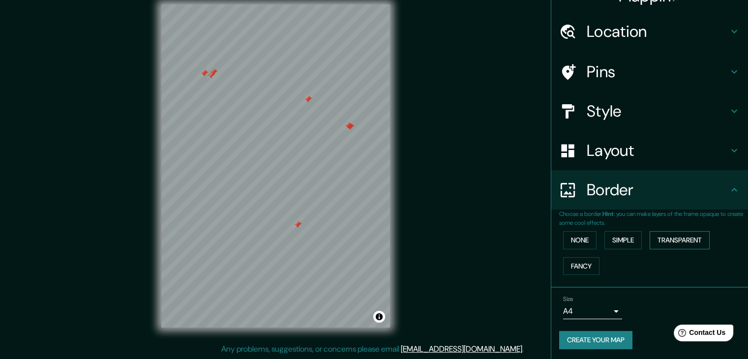
scroll to position [21, 0]
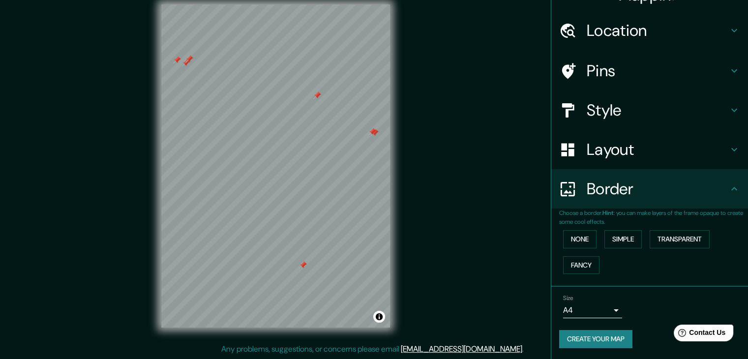
click at [610, 310] on body "Mappin Location [GEOGRAPHIC_DATA], [GEOGRAPHIC_DATA], [GEOGRAPHIC_DATA] Pins St…" at bounding box center [374, 168] width 748 height 359
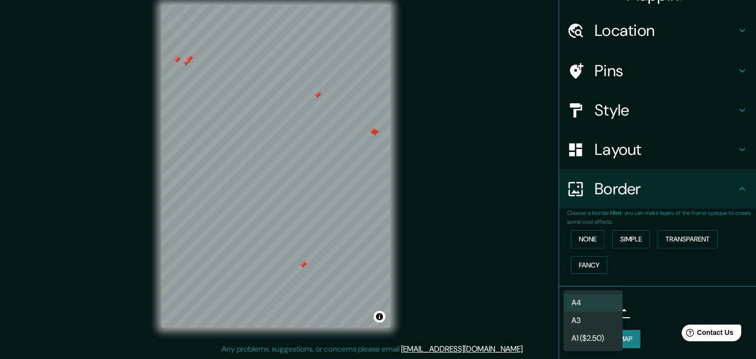
click at [646, 314] on div at bounding box center [378, 179] width 756 height 359
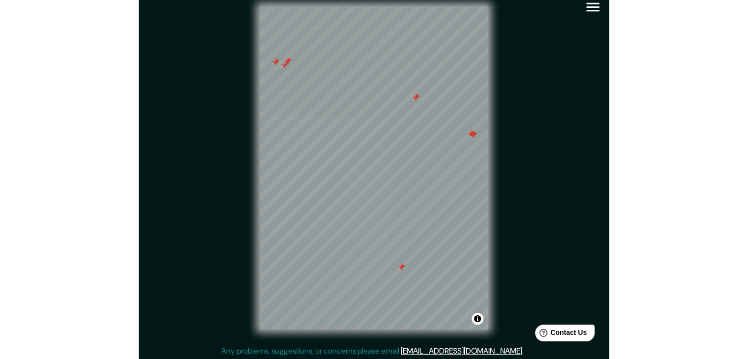
scroll to position [11, 0]
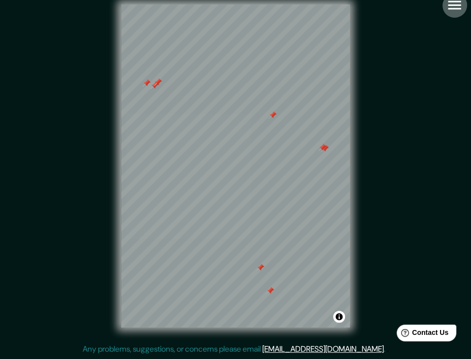
click at [451, 2] on icon "button" at bounding box center [454, 5] width 17 height 17
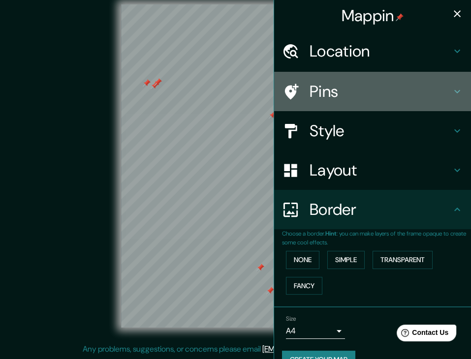
click at [344, 85] on h4 "Pins" at bounding box center [380, 92] width 142 height 20
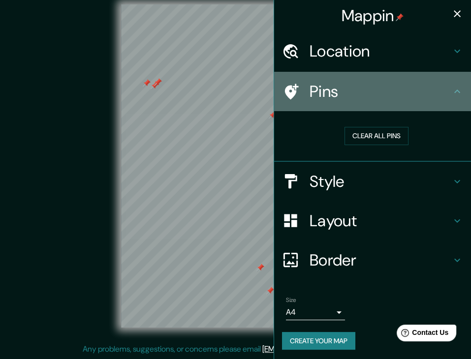
click at [344, 85] on h4 "Pins" at bounding box center [380, 92] width 142 height 20
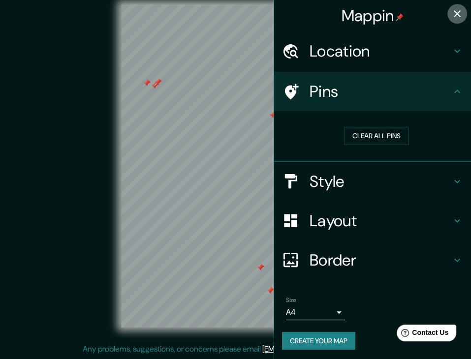
click at [453, 17] on icon "button" at bounding box center [457, 14] width 12 height 12
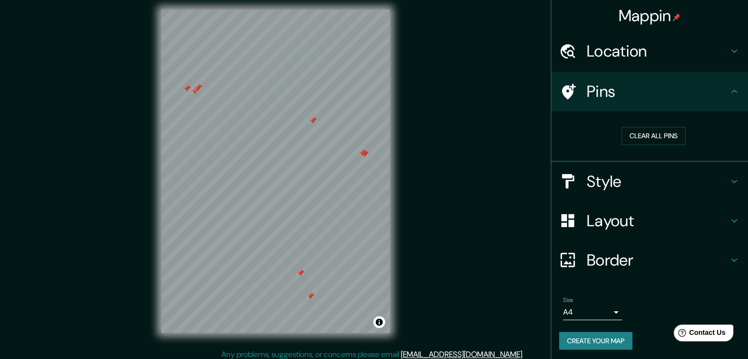
scroll to position [0, 0]
